Goal: Navigation & Orientation: Understand site structure

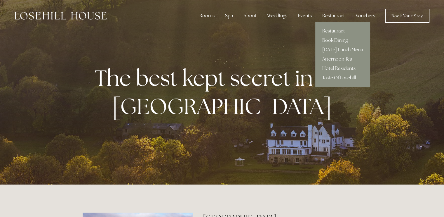
click at [335, 30] on link "Restaurant" at bounding box center [342, 30] width 55 height 9
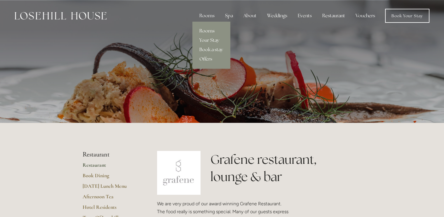
click at [209, 29] on link "Rooms" at bounding box center [211, 30] width 38 height 9
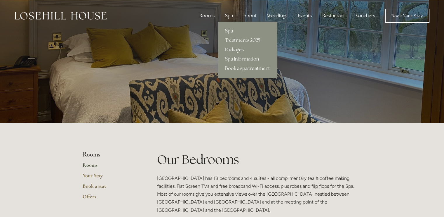
click at [231, 29] on link "Spa" at bounding box center [247, 30] width 59 height 9
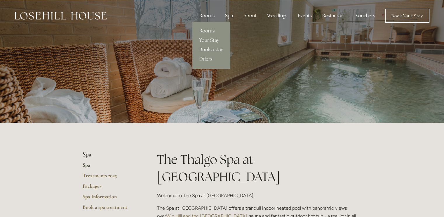
click at [205, 48] on link "Book a stay" at bounding box center [211, 49] width 38 height 9
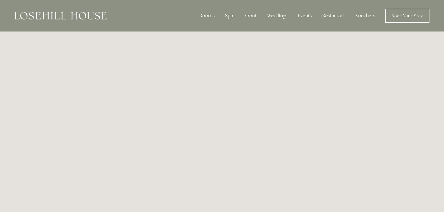
click at [45, 17] on img at bounding box center [61, 16] width 92 height 8
